Goal: Task Accomplishment & Management: Use online tool/utility

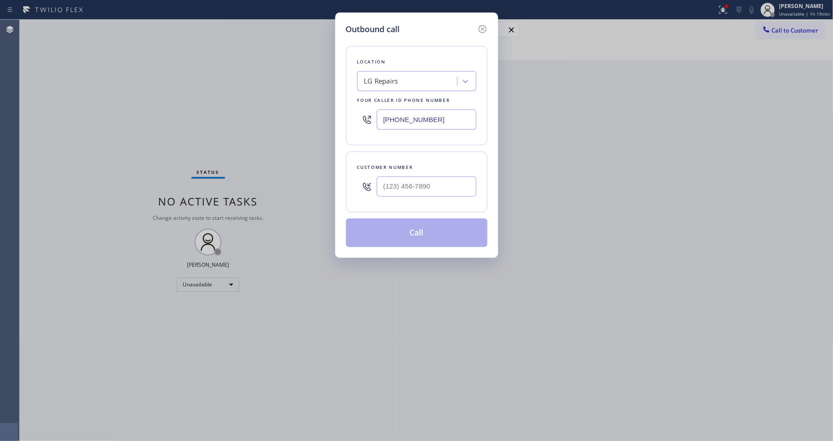
click at [421, 75] on div "LG Repairs" at bounding box center [408, 82] width 97 height 16
paste input "Wolf Appliance Repair [GEOGRAPHIC_DATA]"
type input "Wolf Appliance Repair [GEOGRAPHIC_DATA]"
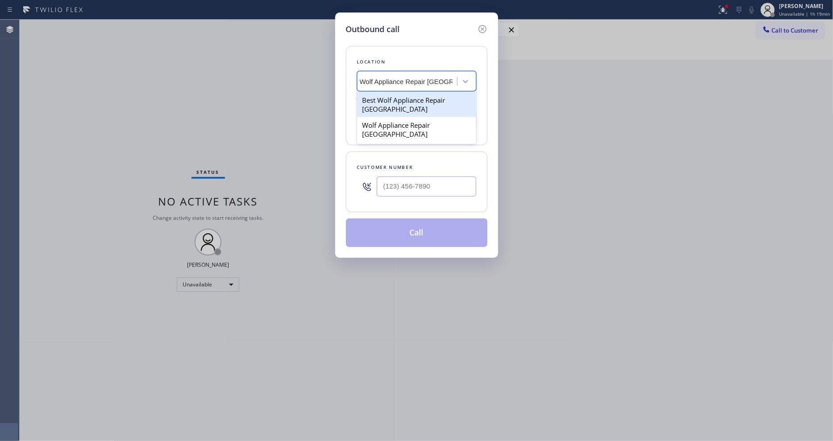
scroll to position [0, 4]
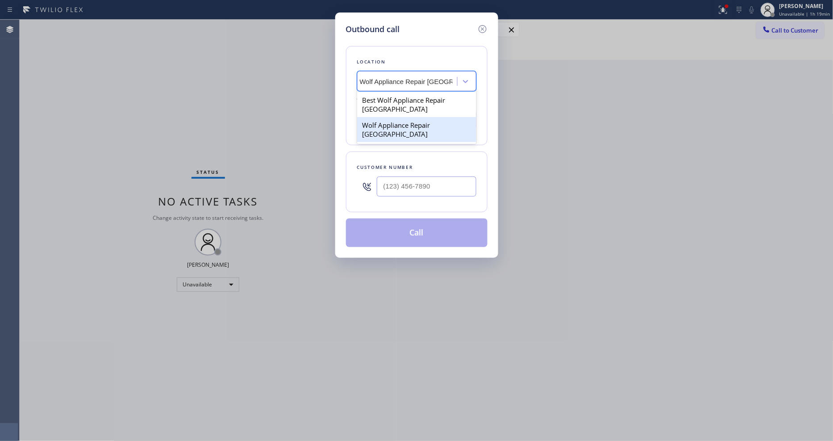
click at [397, 124] on div "Wolf Appliance Repair [GEOGRAPHIC_DATA]" at bounding box center [416, 129] width 119 height 25
type input "[PHONE_NUMBER]"
click at [418, 185] on input "text" at bounding box center [427, 186] width 100 height 20
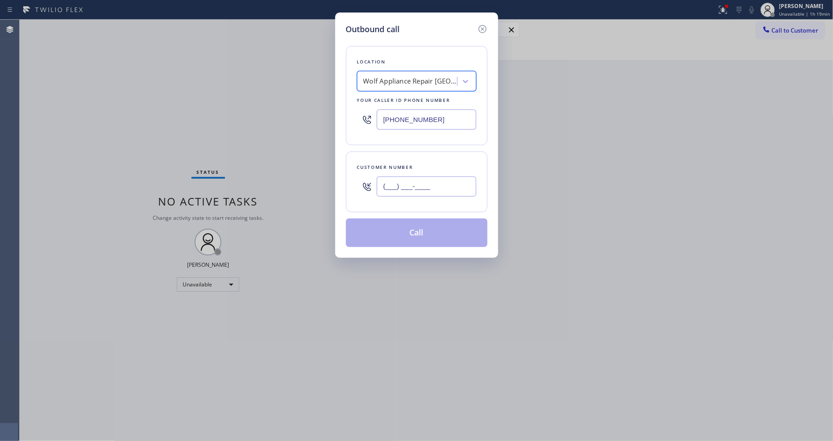
paste input "415) 450-1795"
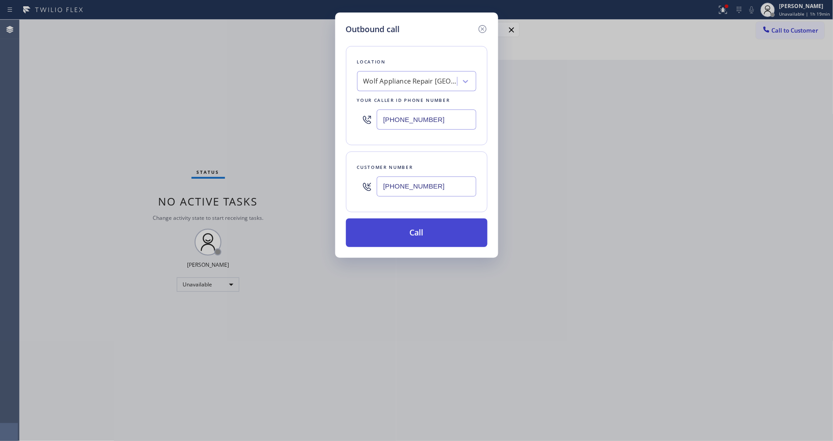
type input "[PHONE_NUMBER]"
click at [396, 231] on button "Call" at bounding box center [417, 232] width 142 height 29
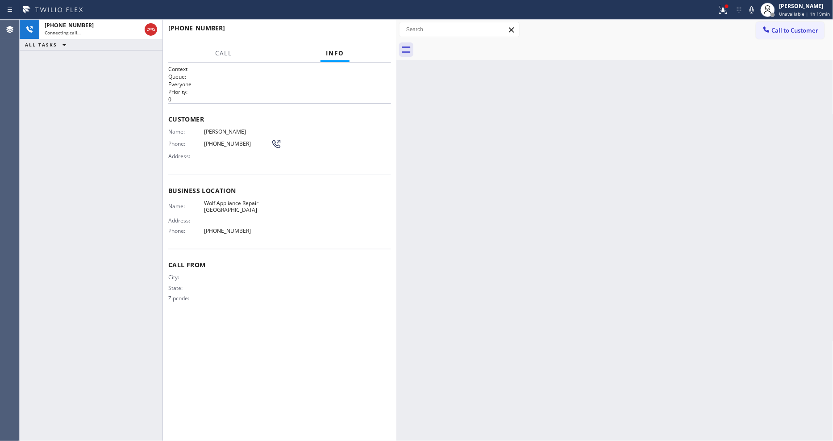
click at [188, 301] on div "City: State: Zipcode:" at bounding box center [219, 289] width 103 height 31
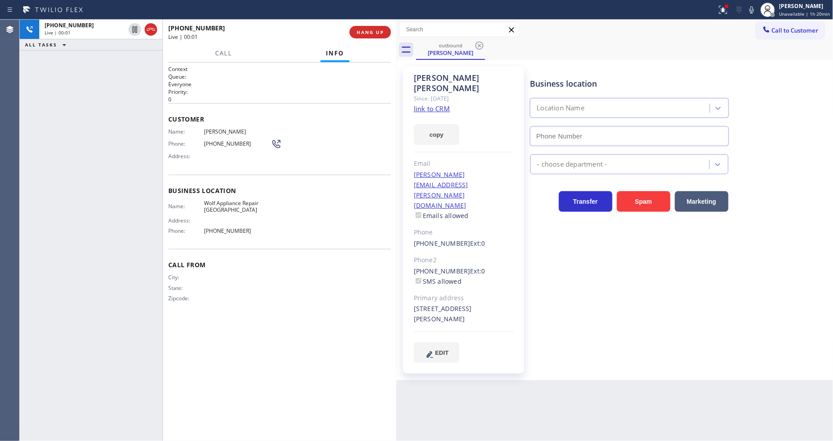
type input "[PHONE_NUMBER]"
click at [367, 48] on div "Call Info" at bounding box center [279, 54] width 223 height 18
click at [288, 313] on div "Call From City: State: Zipcode:" at bounding box center [279, 282] width 223 height 67
click at [372, 32] on span "HANG UP" at bounding box center [370, 32] width 27 height 6
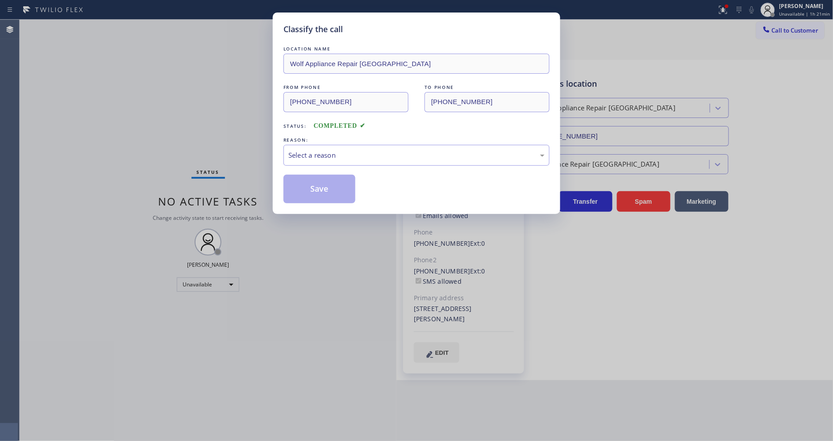
click at [326, 150] on div "Select a reason" at bounding box center [416, 155] width 256 height 10
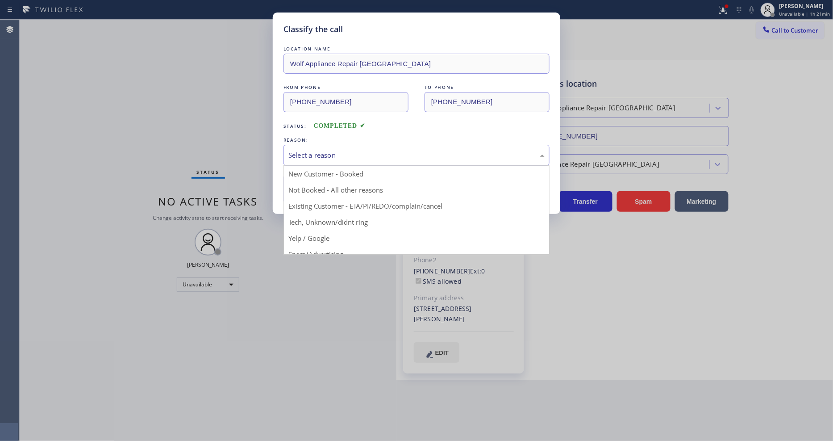
drag, startPoint x: 322, startPoint y: 200, endPoint x: 320, endPoint y: 191, distance: 9.3
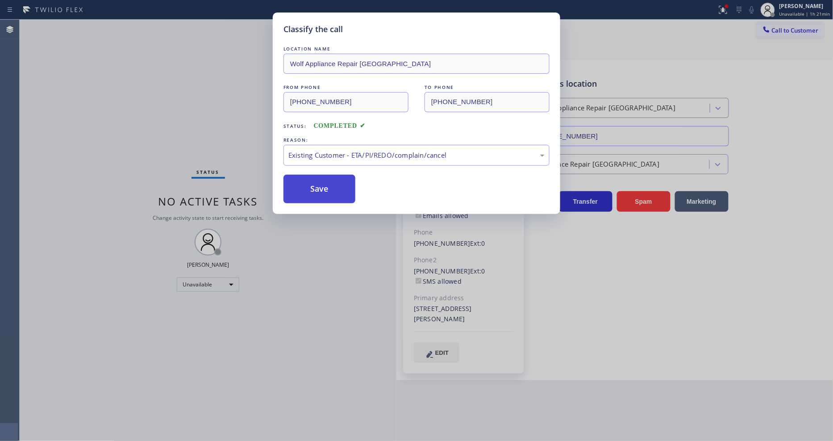
click at [319, 189] on button "Save" at bounding box center [319, 189] width 72 height 29
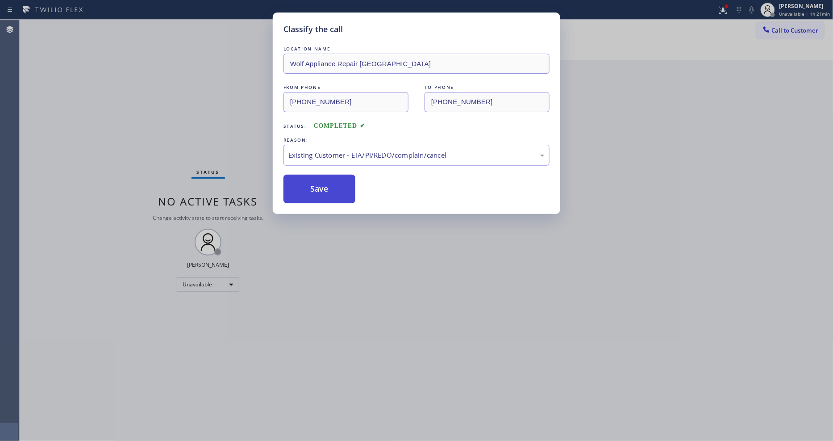
click at [319, 189] on button "Save" at bounding box center [319, 189] width 72 height 29
drag, startPoint x: 319, startPoint y: 189, endPoint x: 314, endPoint y: 39, distance: 150.1
click at [319, 189] on button "Save" at bounding box center [319, 189] width 72 height 29
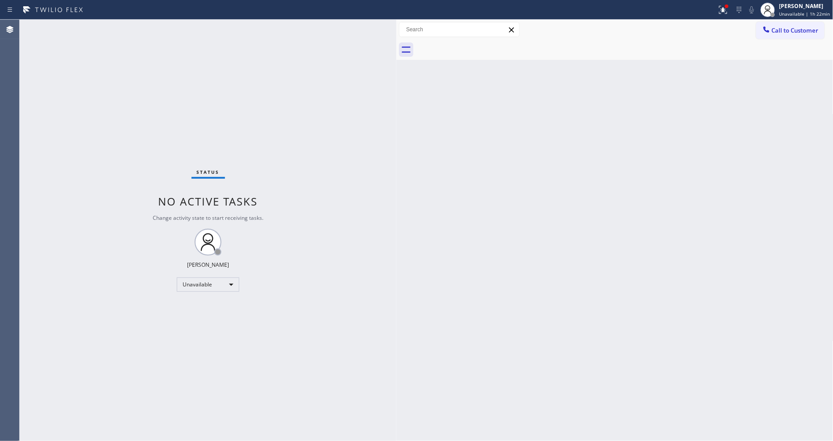
click at [760, 37] on button "Call to Customer" at bounding box center [790, 30] width 68 height 17
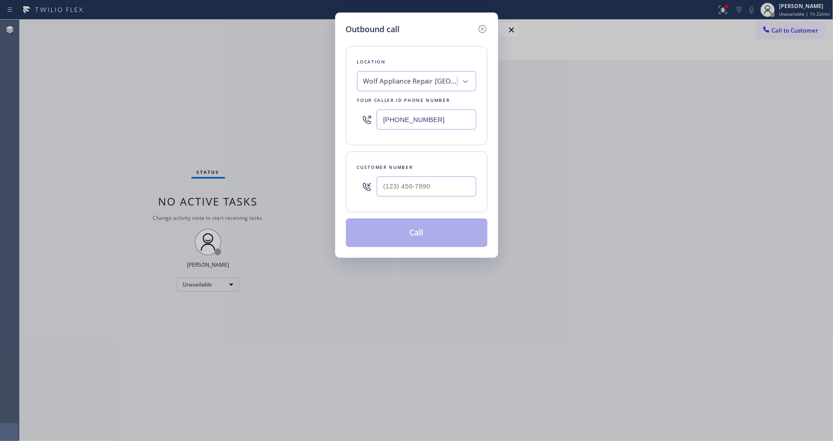
click at [767, 36] on div "Outbound call Location Wolf Appliance Repair [GEOGRAPHIC_DATA] Your caller id p…" at bounding box center [416, 220] width 833 height 441
click at [394, 76] on div "Wolf Appliance Repair [GEOGRAPHIC_DATA]" at bounding box center [410, 81] width 94 height 10
paste input "[DOMAIN_NAME] ([GEOGRAPHIC_DATA], Google Ads)"
type input "[DOMAIN_NAME] ([GEOGRAPHIC_DATA], Google Ads)"
drag, startPoint x: 381, startPoint y: 99, endPoint x: 371, endPoint y: 10, distance: 89.9
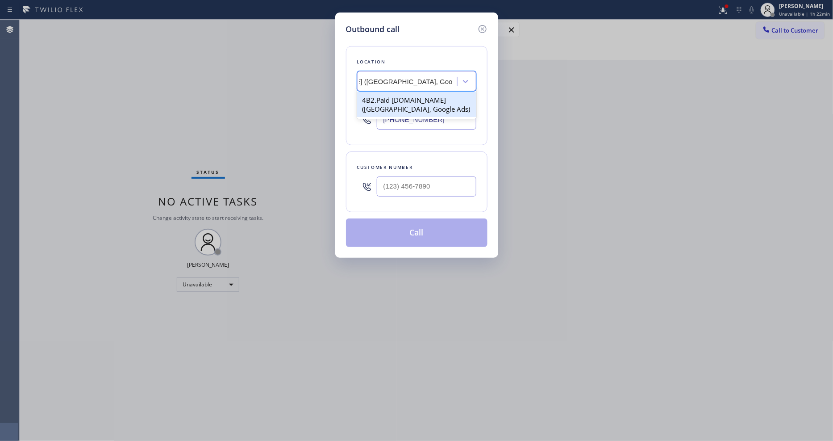
click at [381, 98] on div "4B2.Paid [DOMAIN_NAME] ([GEOGRAPHIC_DATA], Google Ads)" at bounding box center [416, 104] width 119 height 25
type input "[PHONE_NUMBER]"
click at [393, 176] on input "(___) ___-____" at bounding box center [427, 186] width 100 height 20
paste input "510) 837-1243"
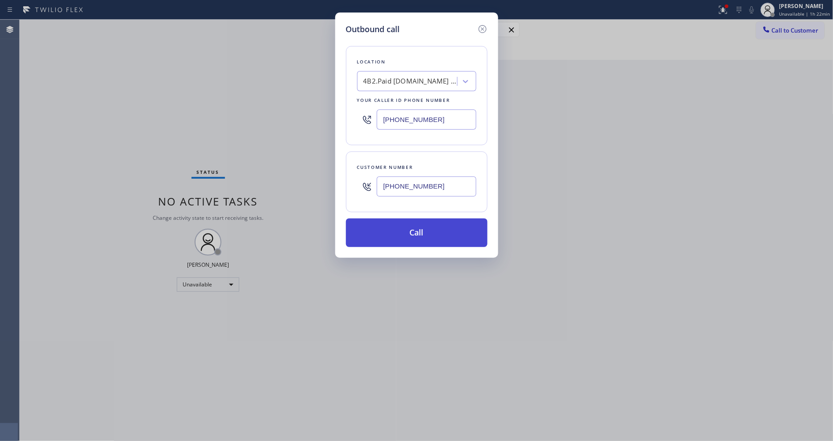
click at [391, 229] on button "Call" at bounding box center [417, 232] width 142 height 29
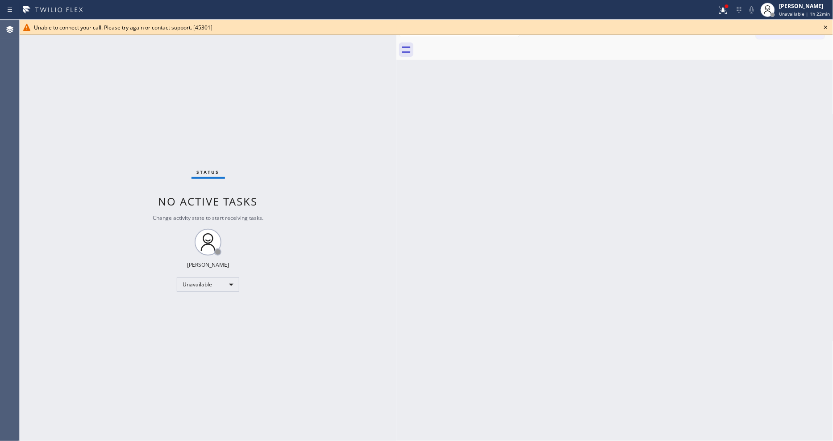
click at [825, 26] on icon at bounding box center [826, 27] width 4 height 4
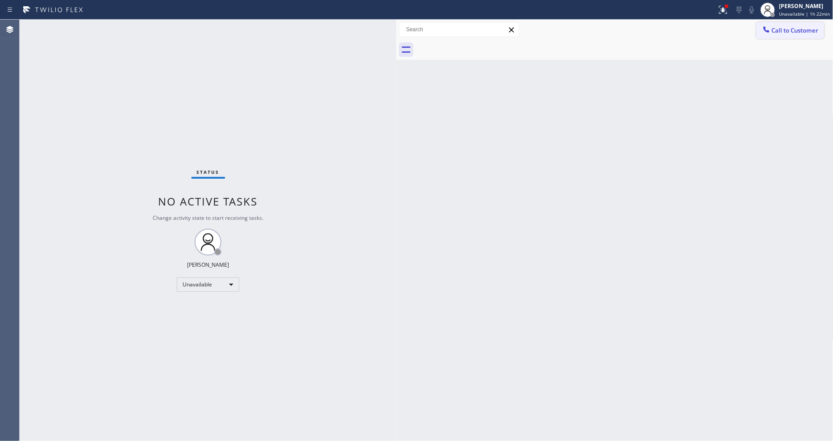
click at [811, 29] on button "Call to Customer" at bounding box center [790, 30] width 68 height 17
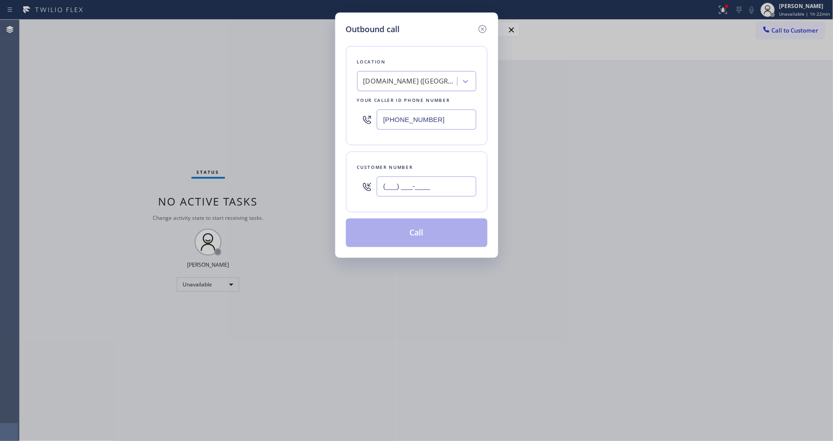
click at [389, 191] on input "(___) ___-____" at bounding box center [427, 186] width 100 height 20
paste input "510) 837-1243"
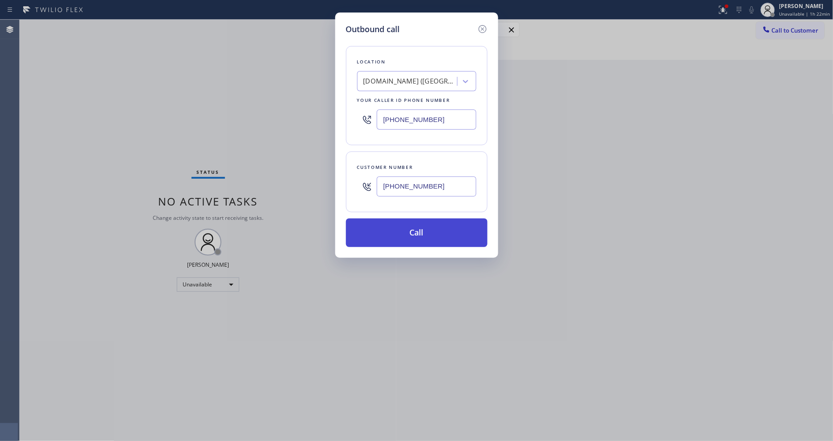
type input "[PHONE_NUMBER]"
click at [383, 231] on button "Call" at bounding box center [417, 232] width 142 height 29
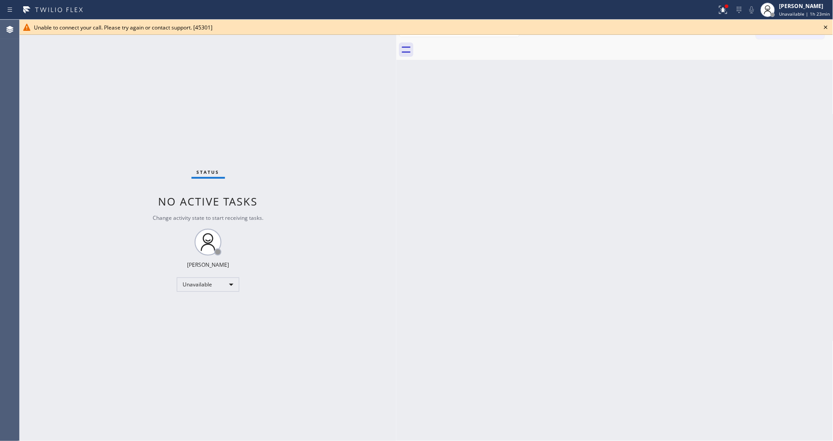
click at [825, 27] on icon at bounding box center [826, 27] width 11 height 11
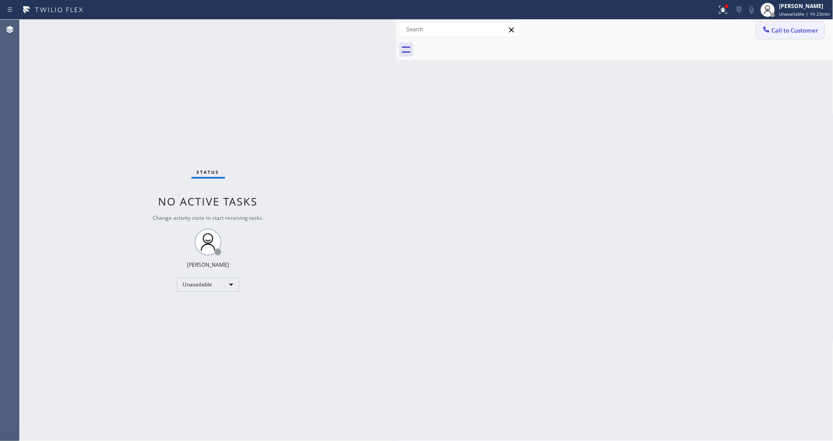
click at [807, 38] on button "Call to Customer" at bounding box center [790, 30] width 68 height 17
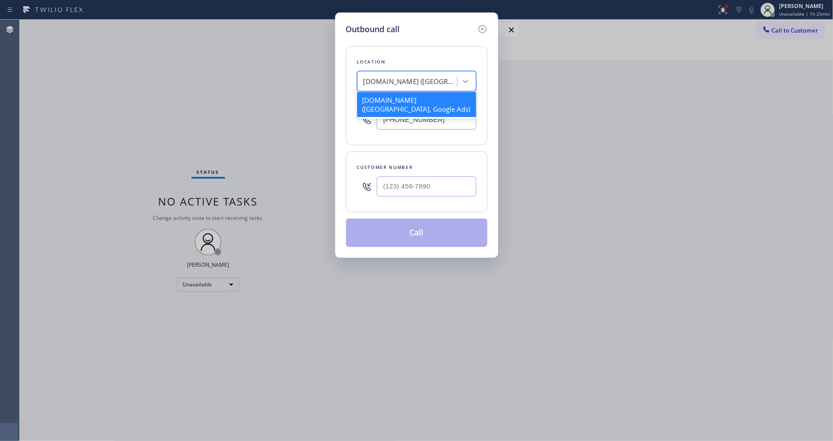
click at [394, 76] on div "[DOMAIN_NAME] ([GEOGRAPHIC_DATA], Google Ads)" at bounding box center [410, 81] width 94 height 10
paste input "Samsung Appliance Repairs [GEOGRAPHIC_DATA]"
type input "Samsung Appliance Repairs [GEOGRAPHIC_DATA]"
click at [390, 104] on div "Samsung Appliance Repairs [GEOGRAPHIC_DATA]" at bounding box center [416, 104] width 119 height 25
type input "[PHONE_NUMBER]"
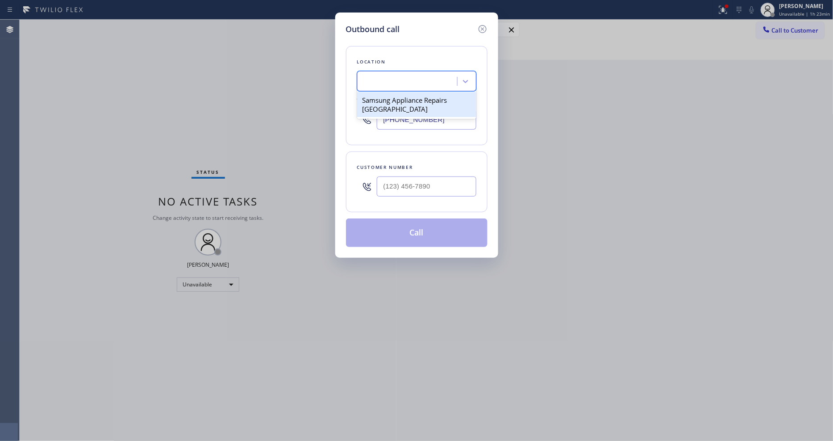
scroll to position [0, 1]
click at [395, 188] on input "(___) ___-____" at bounding box center [427, 186] width 100 height 20
paste input "415) 613-0050"
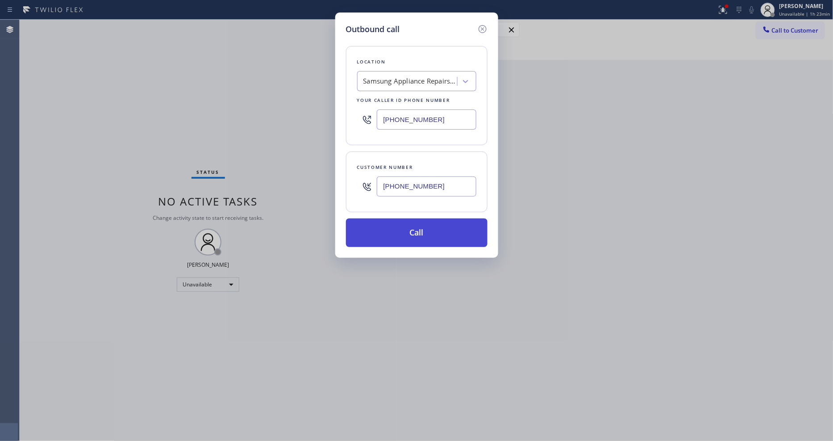
type input "[PHONE_NUMBER]"
click at [382, 228] on button "Call" at bounding box center [417, 232] width 142 height 29
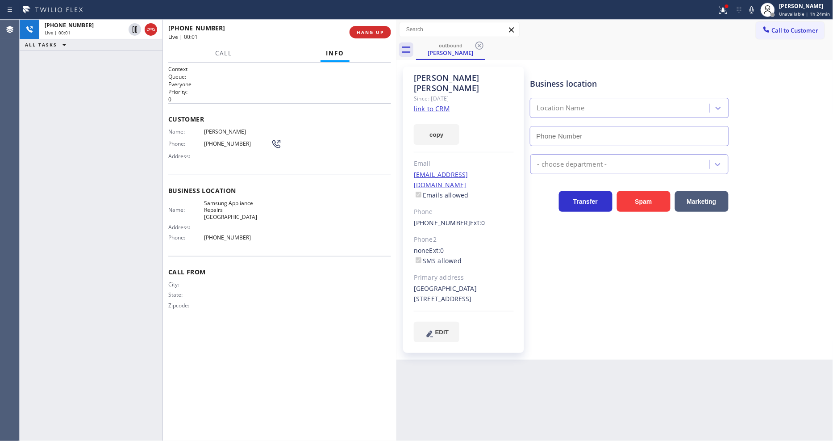
type input "[PHONE_NUMBER]"
click at [357, 32] on span "HANG UP" at bounding box center [370, 32] width 27 height 6
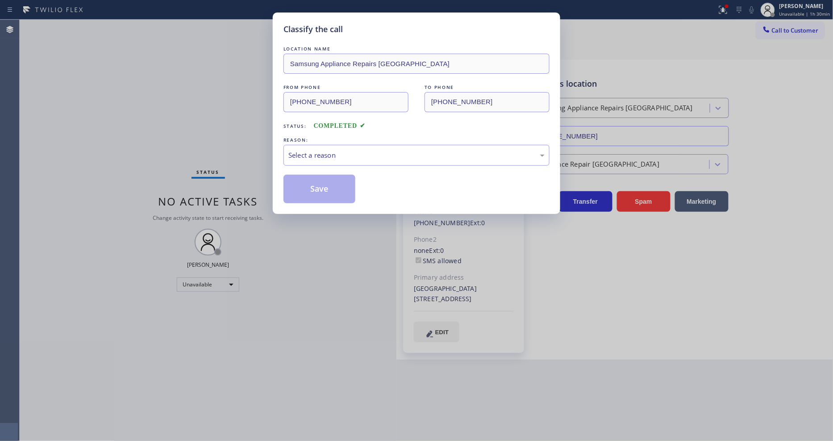
click at [336, 146] on div "Select a reason" at bounding box center [416, 155] width 266 height 21
click at [330, 186] on button "Save" at bounding box center [319, 189] width 72 height 29
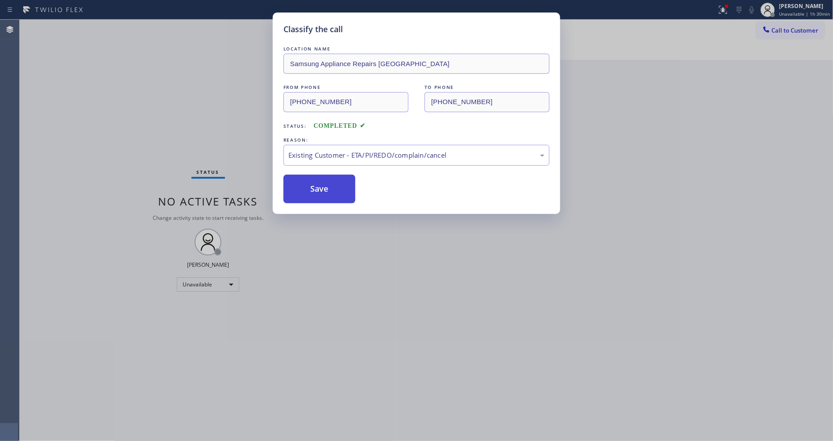
click at [330, 186] on button "Save" at bounding box center [319, 189] width 72 height 29
drag, startPoint x: 330, startPoint y: 186, endPoint x: 330, endPoint y: 158, distance: 28.6
click at [330, 186] on button "Save" at bounding box center [319, 189] width 72 height 29
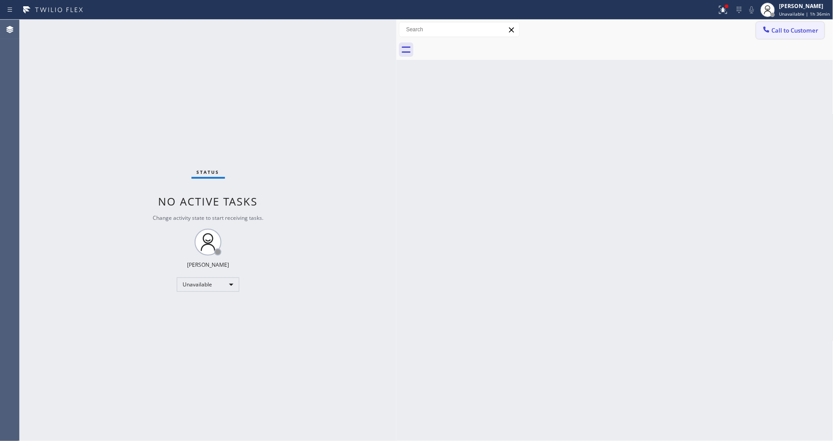
drag, startPoint x: 782, startPoint y: 34, endPoint x: 491, endPoint y: 72, distance: 293.5
click at [782, 34] on button "Call to Customer" at bounding box center [790, 30] width 68 height 17
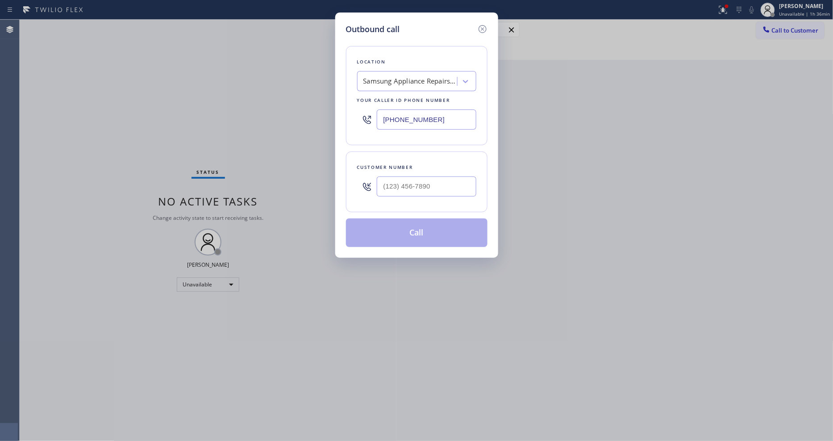
click at [394, 96] on div "Your caller id phone number" at bounding box center [416, 100] width 119 height 9
click at [395, 85] on div "Samsung Appliance Repairs [GEOGRAPHIC_DATA]" at bounding box center [408, 82] width 97 height 16
paste input "Electrical Land [PERSON_NAME][GEOGRAPHIC_DATA]"
type input "Electrical Land [PERSON_NAME][GEOGRAPHIC_DATA]"
click at [392, 100] on div "Electrical Land [PERSON_NAME][GEOGRAPHIC_DATA]" at bounding box center [416, 104] width 119 height 25
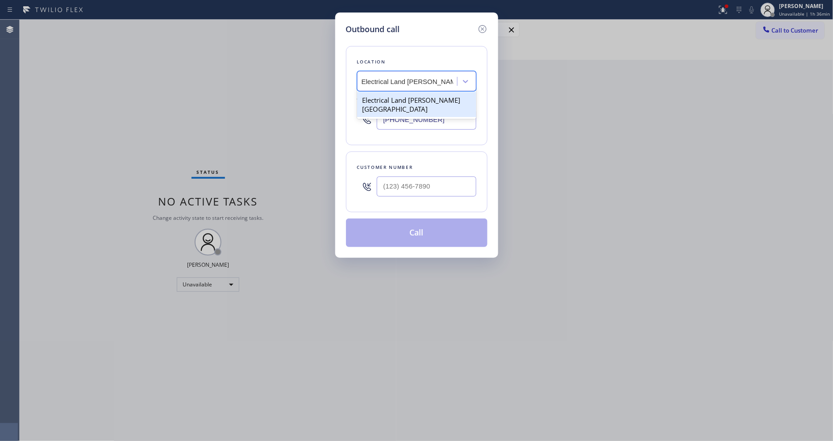
type input "[PHONE_NUMBER]"
click at [388, 176] on input "(___) ___-____" at bounding box center [427, 186] width 100 height 20
paste input "818) 207-1753"
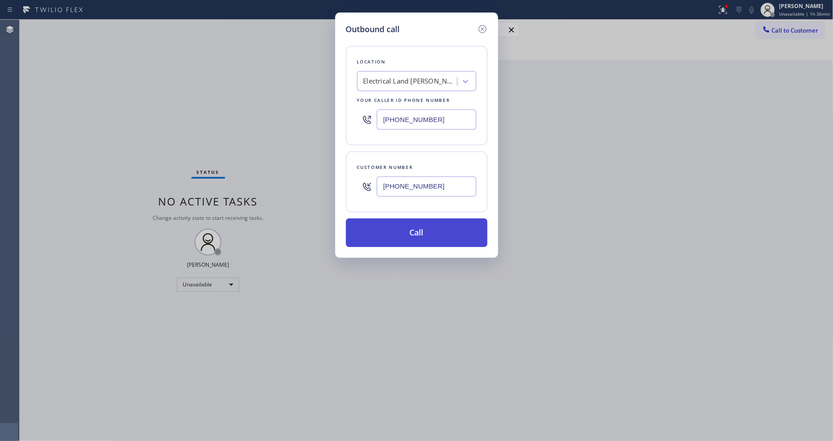
type input "[PHONE_NUMBER]"
click at [367, 228] on button "Call" at bounding box center [417, 232] width 142 height 29
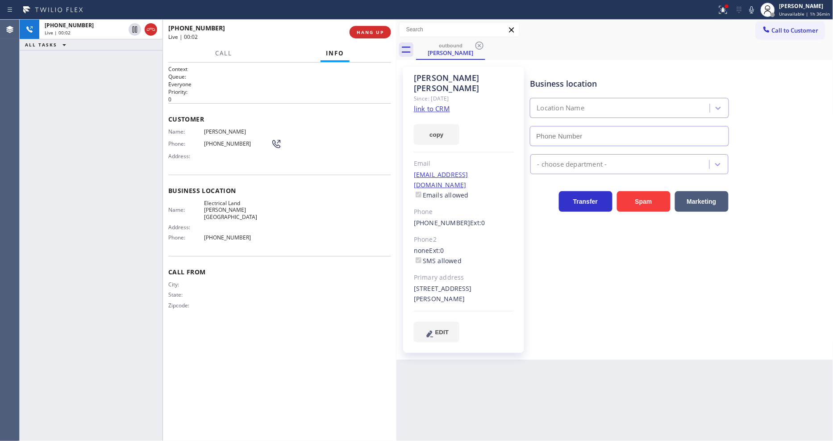
type input "[PHONE_NUMBER]"
click at [367, 33] on span "HANG UP" at bounding box center [370, 32] width 27 height 6
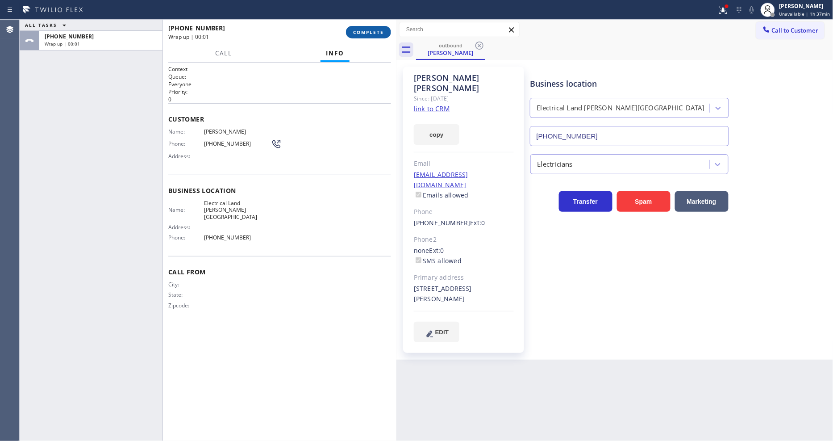
click at [367, 33] on span "COMPLETE" at bounding box center [368, 32] width 31 height 6
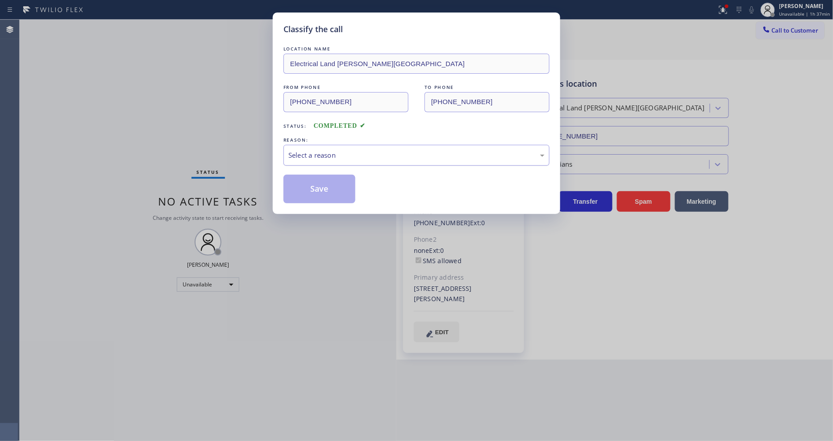
click at [341, 157] on div "Select a reason" at bounding box center [416, 155] width 256 height 10
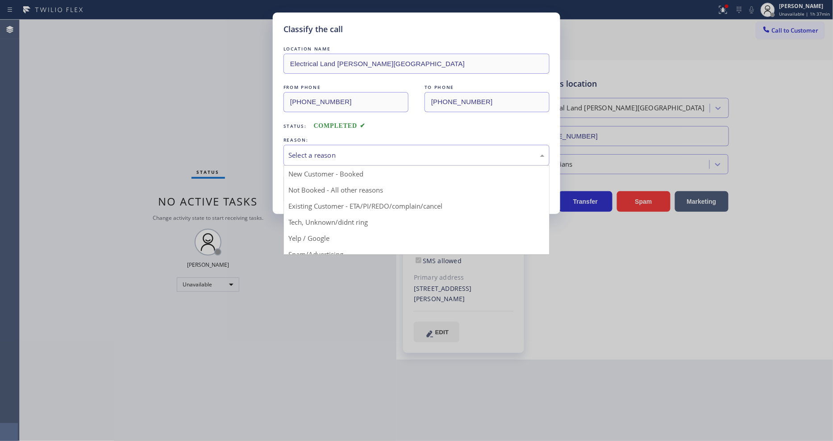
drag, startPoint x: 325, startPoint y: 208, endPoint x: 325, endPoint y: 197, distance: 10.3
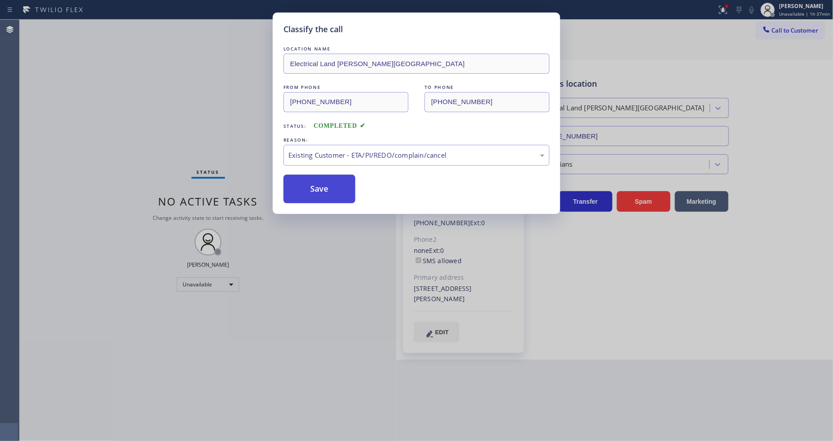
click at [326, 183] on button "Save" at bounding box center [319, 189] width 72 height 29
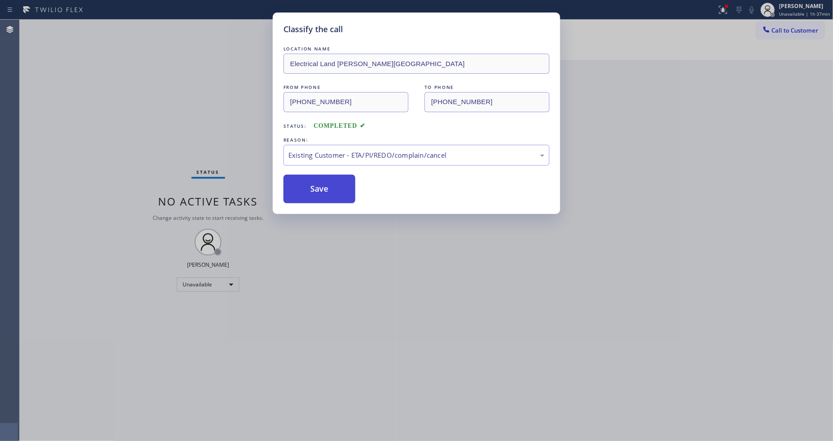
drag, startPoint x: 326, startPoint y: 183, endPoint x: 329, endPoint y: 173, distance: 10.9
click at [326, 179] on button "Save" at bounding box center [319, 189] width 72 height 29
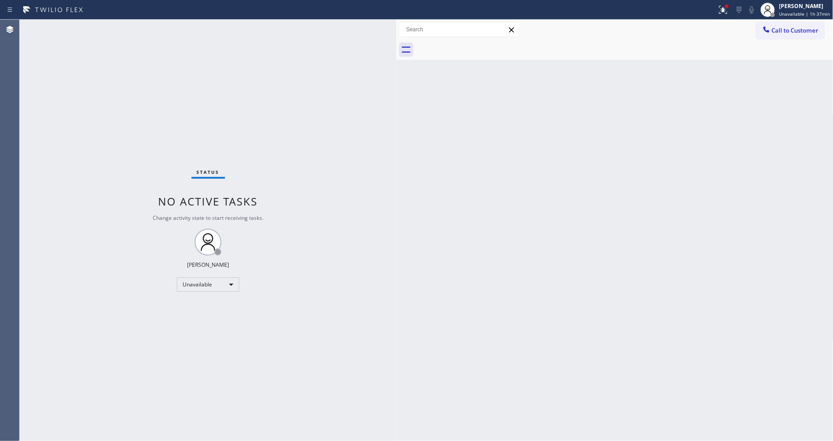
click at [621, 251] on div "Back to Dashboard Change Sender ID Customers Technicians Select a contact Outbo…" at bounding box center [614, 230] width 437 height 421
click at [798, 19] on div "[PERSON_NAME] Unavailable | 1h 43min" at bounding box center [795, 10] width 75 height 20
click at [759, 32] on button "Offline" at bounding box center [788, 36] width 89 height 12
click at [784, 9] on div "[PERSON_NAME]" at bounding box center [804, 6] width 51 height 8
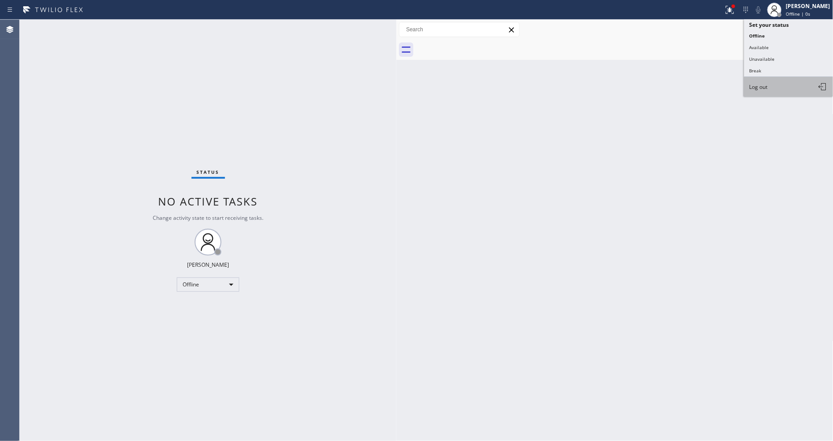
click at [773, 91] on button "Log out" at bounding box center [788, 87] width 89 height 20
